Goal: Transaction & Acquisition: Purchase product/service

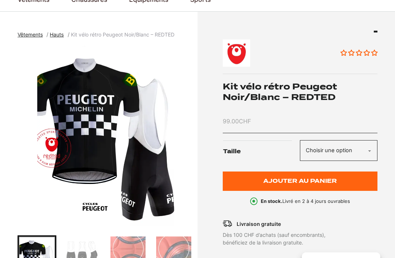
scroll to position [62, 0]
click at [371, 150] on select "Choisir une option M XXL" at bounding box center [338, 150] width 77 height 21
select select "xxl"
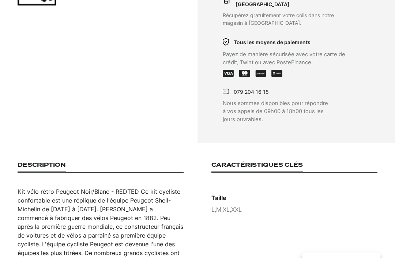
scroll to position [344, 0]
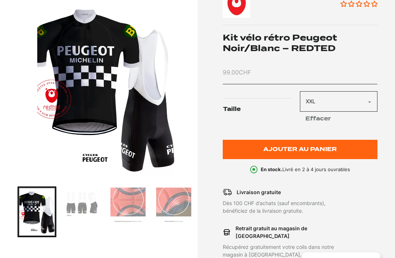
click at [323, 152] on button "Ajouter au panier" at bounding box center [300, 150] width 155 height 20
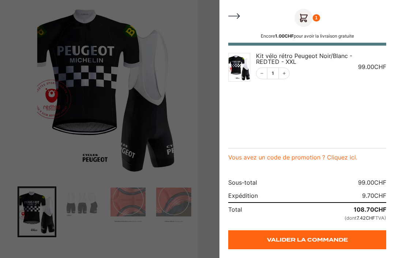
click at [235, 14] on icon "Close Cart" at bounding box center [234, 16] width 15 height 15
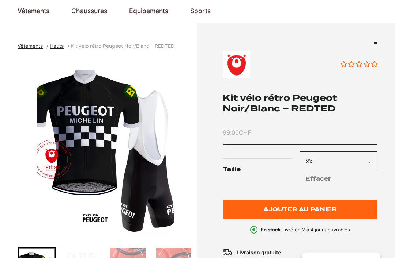
scroll to position [0, 0]
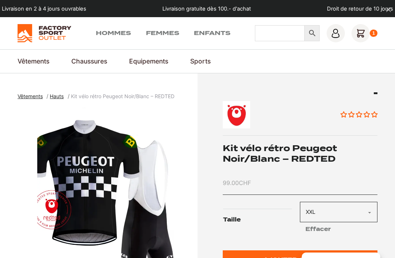
click at [279, 37] on input "Chercher" at bounding box center [280, 33] width 50 height 16
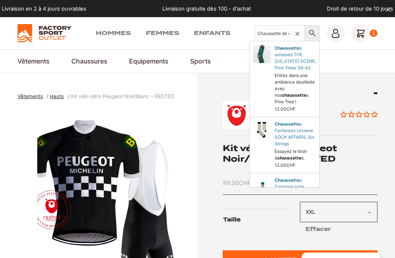
type input "Chaussette de vélo"
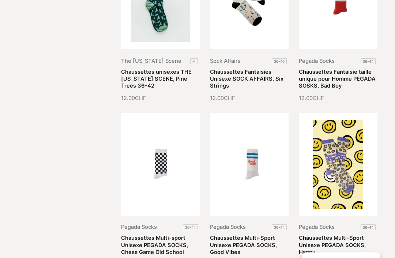
scroll to position [246, 0]
click at [158, 235] on link "Chaussettes Multi-sport Unisexe PEGADA SOCKS, Chess Game Old School" at bounding box center [154, 245] width 67 height 20
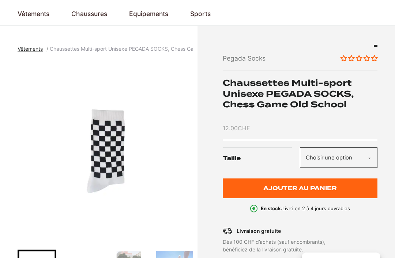
scroll to position [48, 0]
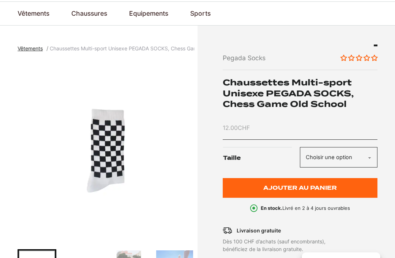
click at [370, 156] on select "Choisir une option 36-44" at bounding box center [338, 158] width 77 height 21
select select "36-44"
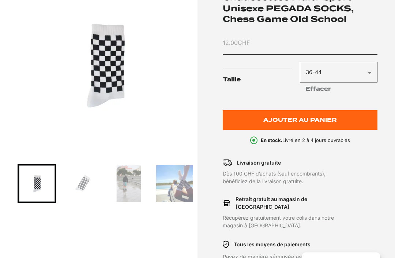
scroll to position [133, 0]
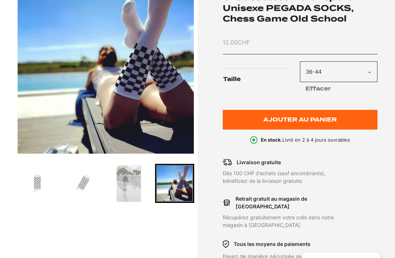
click at [179, 189] on img "Go to slide 4" at bounding box center [174, 183] width 37 height 37
click at [177, 188] on img "Go to slide 4" at bounding box center [174, 183] width 37 height 37
click at [126, 192] on img "Go to slide 3" at bounding box center [128, 183] width 37 height 37
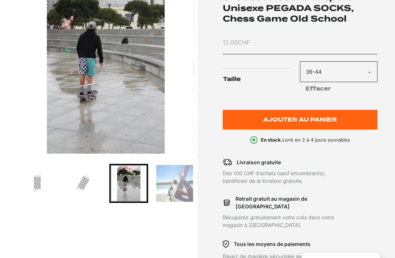
click at [83, 182] on img "Go to slide 2" at bounding box center [82, 183] width 37 height 37
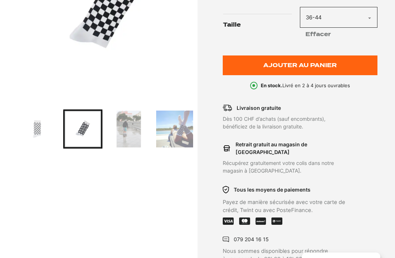
scroll to position [0, 0]
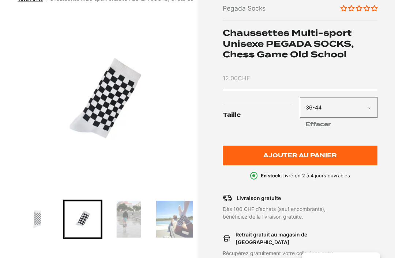
click at [315, 156] on span "Ajouter au panier" at bounding box center [299, 156] width 73 height 6
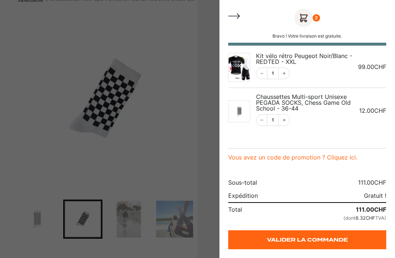
click at [321, 250] on link "Valider la commande" at bounding box center [307, 240] width 158 height 19
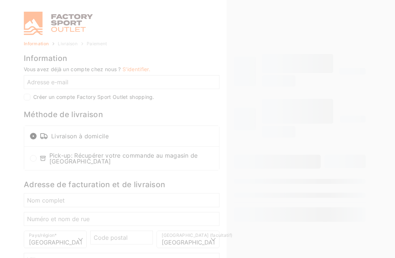
select select "NE"
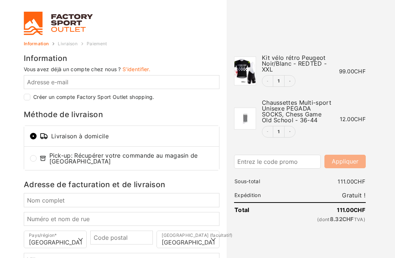
click at [27, 95] on input "Créer un compte Factory Sport Outlet shopping." at bounding box center [27, 97] width 7 height 7
checkbox input "true"
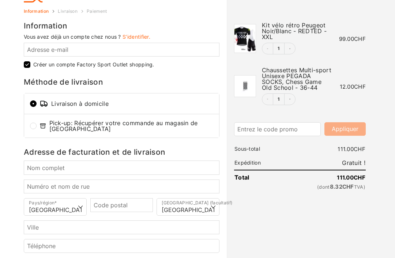
scroll to position [34, 0]
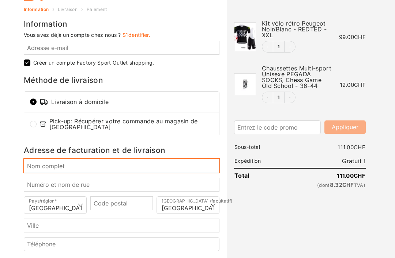
click at [69, 166] on input "Nom complet *" at bounding box center [122, 166] width 196 height 14
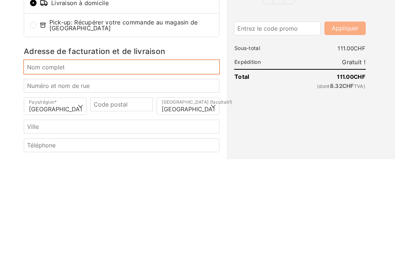
type input "Catherine Muller"
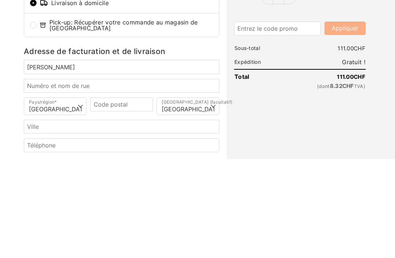
scroll to position [87, 0]
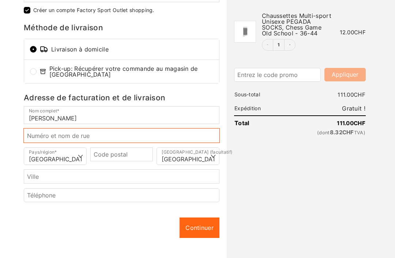
click at [76, 131] on input "Numéro et nom de rue *" at bounding box center [122, 136] width 196 height 14
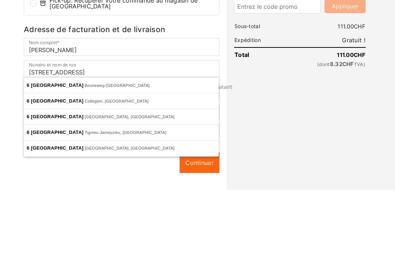
scroll to position [94, 0]
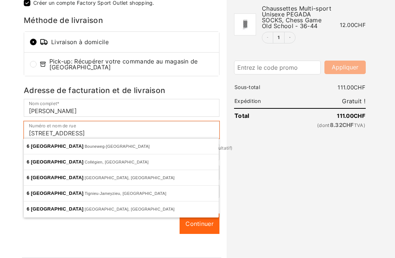
type input "Rue du Puits 6"
click at [254, 227] on div "Afficher le récapitulatif de la commande Masquer le récapitulatif de la command…" at bounding box center [300, 114] width 146 height 335
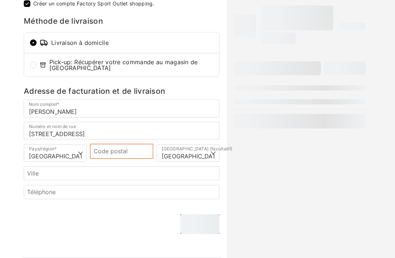
click at [111, 144] on input "Code postal *" at bounding box center [121, 151] width 63 height 14
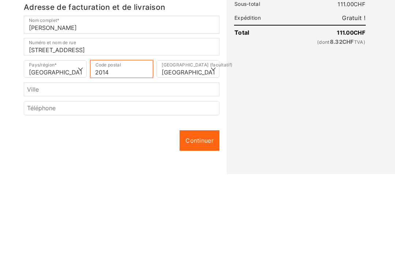
type input "2014"
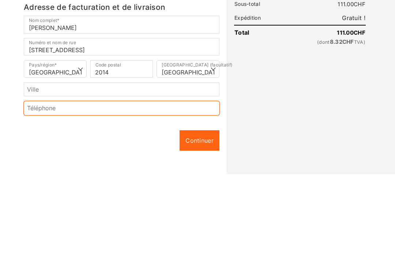
click at [192, 185] on input "Téléphone *" at bounding box center [122, 192] width 196 height 14
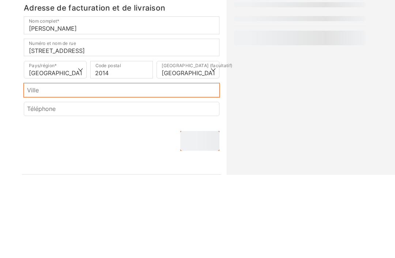
click at [49, 167] on input "Ville *" at bounding box center [122, 174] width 196 height 14
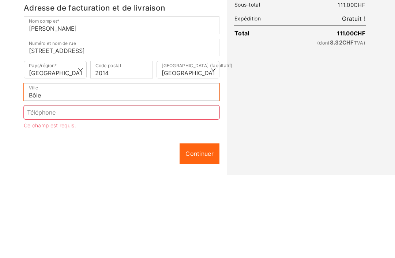
type input "Bôle"
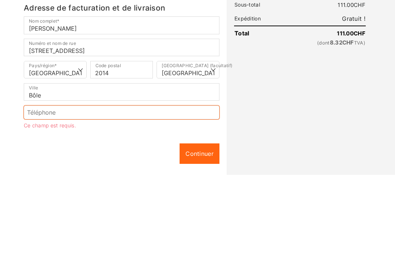
click at [49, 189] on input "Téléphone *" at bounding box center [122, 196] width 196 height 14
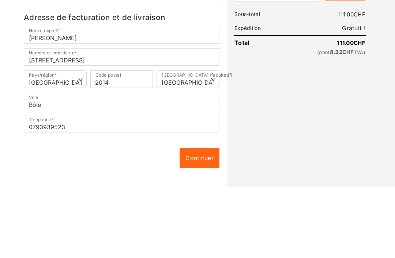
scroll to position [101, 0]
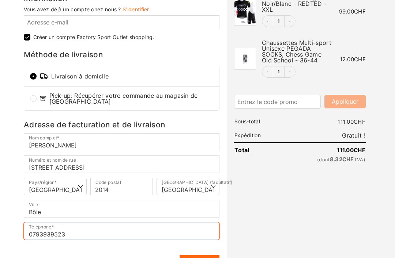
type input "0793939523"
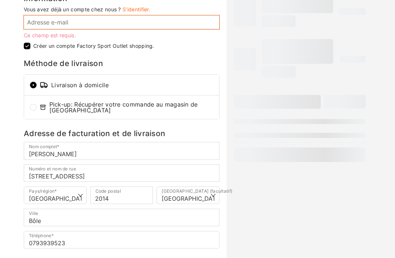
scroll to position [60, 0]
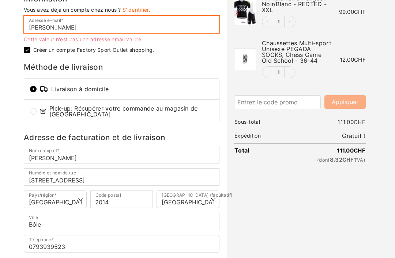
type input "[PERSON_NAME][EMAIL_ADDRESS][DOMAIN_NAME]"
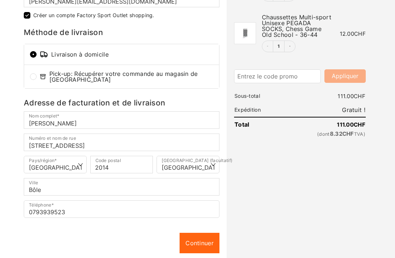
scroll to position [84, 0]
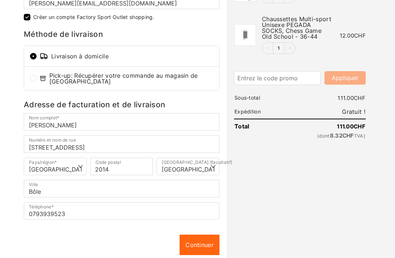
click at [202, 246] on link "Continuer" at bounding box center [199, 245] width 40 height 20
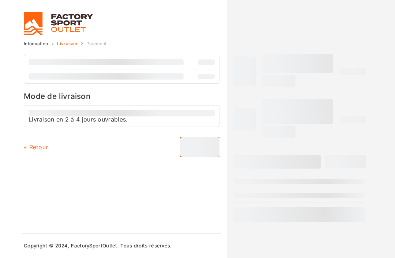
scroll to position [9, 0]
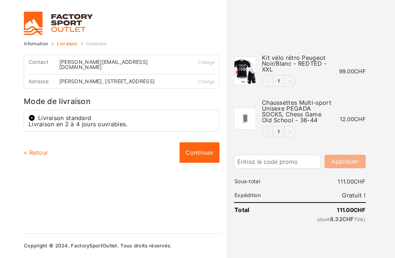
click at [204, 143] on link "Continuer" at bounding box center [199, 153] width 40 height 20
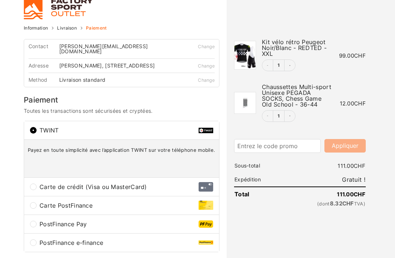
scroll to position [16, 0]
click at [36, 183] on input "Carte de crédit (Visa ou MasterCard)" at bounding box center [33, 186] width 7 height 7
radio input "true"
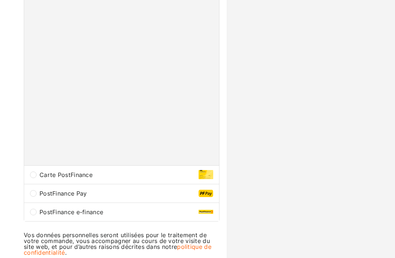
scroll to position [337, 0]
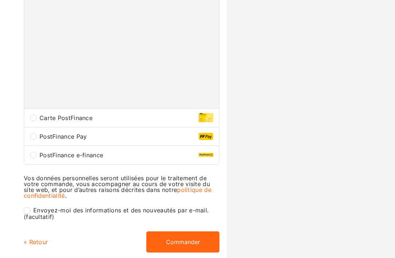
click at [184, 238] on button "Commander" at bounding box center [182, 242] width 73 height 21
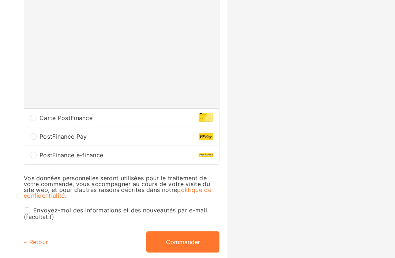
scroll to position [393, 0]
